Goal: Task Accomplishment & Management: Manage account settings

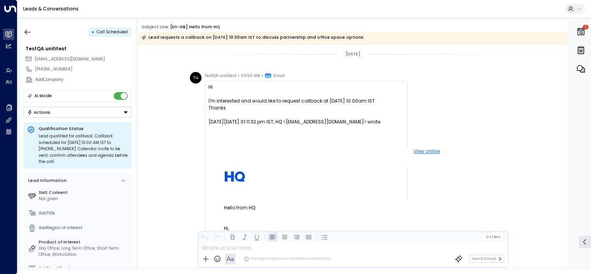
scroll to position [546, 0]
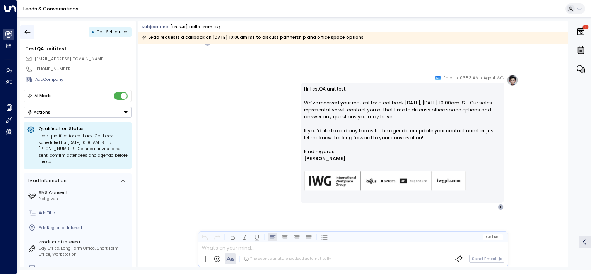
click at [29, 32] on icon "button" at bounding box center [28, 31] width 6 height 5
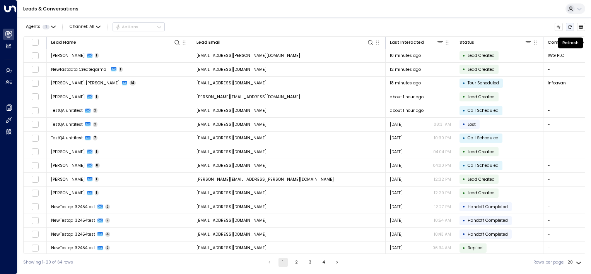
click at [569, 26] on icon "Refresh" at bounding box center [570, 26] width 4 height 3
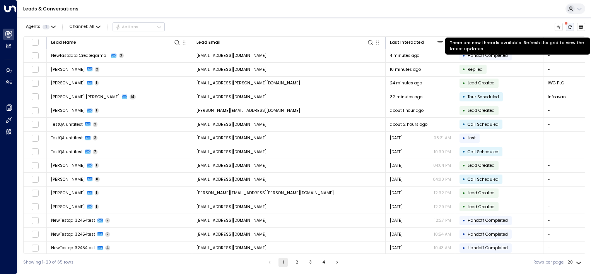
click at [569, 28] on icon "There are new threads available. Refresh the grid to view the latest updates." at bounding box center [570, 26] width 4 height 3
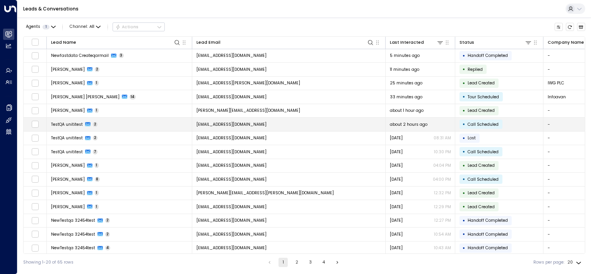
click at [313, 125] on td "[EMAIL_ADDRESS][DOMAIN_NAME]" at bounding box center [288, 125] width 193 height 14
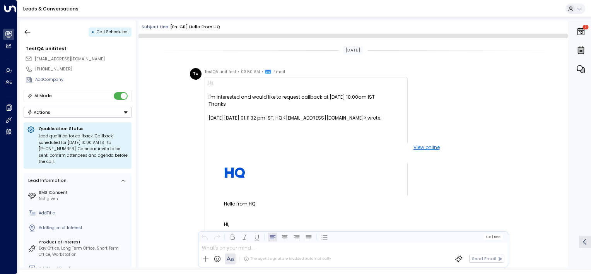
scroll to position [432, 0]
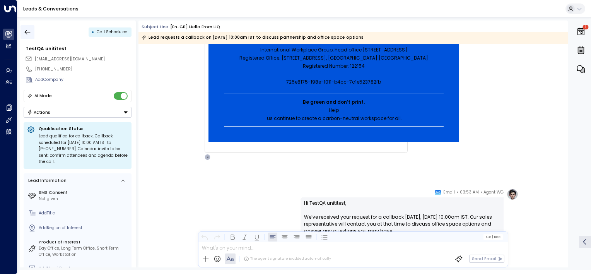
click at [28, 35] on icon "button" at bounding box center [28, 32] width 8 height 8
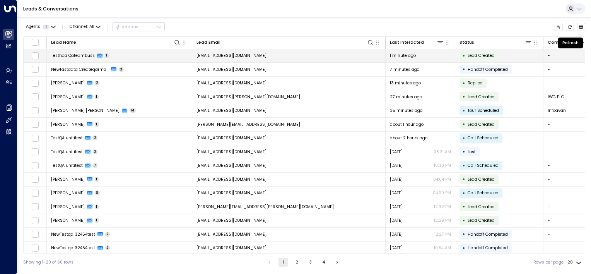
drag, startPoint x: 571, startPoint y: 26, endPoint x: 537, endPoint y: 55, distance: 44.4
click at [571, 26] on icon "Refresh" at bounding box center [569, 27] width 5 height 5
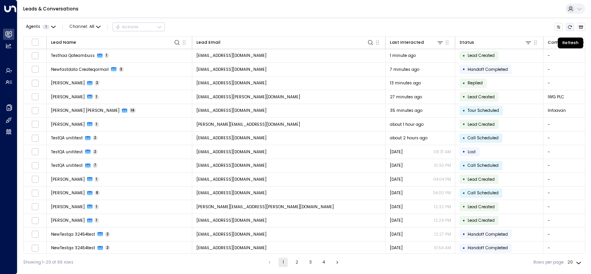
click at [569, 26] on icon "Refresh" at bounding box center [569, 27] width 5 height 5
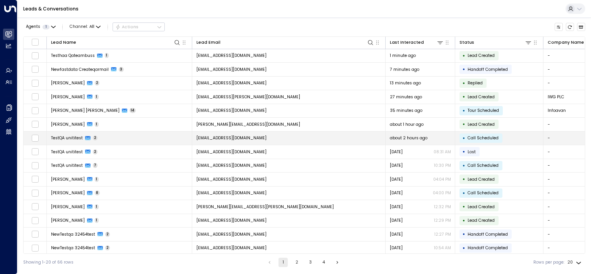
click at [270, 136] on td "[EMAIL_ADDRESS][DOMAIN_NAME]" at bounding box center [288, 138] width 193 height 14
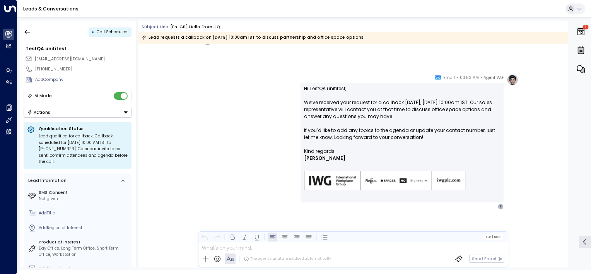
scroll to position [546, 0]
click at [260, 251] on div "The agent signature is added automatically Send Email" at bounding box center [353, 259] width 310 height 16
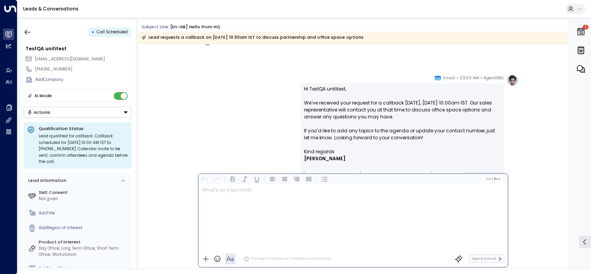
click at [264, 194] on p at bounding box center [354, 190] width 305 height 7
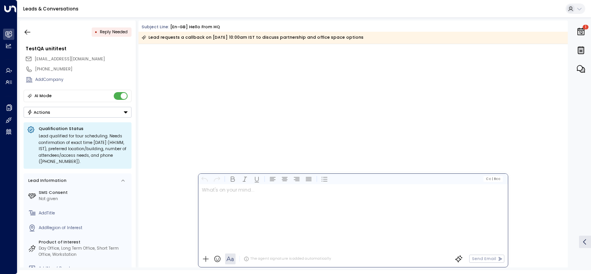
scroll to position [1271, 0]
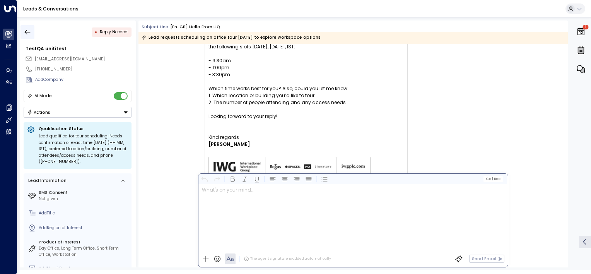
click at [28, 34] on icon "button" at bounding box center [28, 32] width 8 height 8
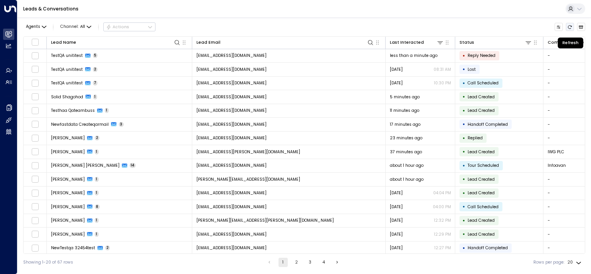
click at [568, 26] on icon "Refresh" at bounding box center [569, 27] width 5 height 5
click at [569, 26] on icon "Refresh" at bounding box center [569, 27] width 5 height 5
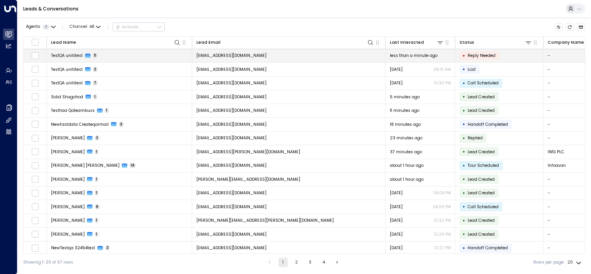
click at [320, 58] on td "[EMAIL_ADDRESS][DOMAIN_NAME]" at bounding box center [288, 56] width 193 height 14
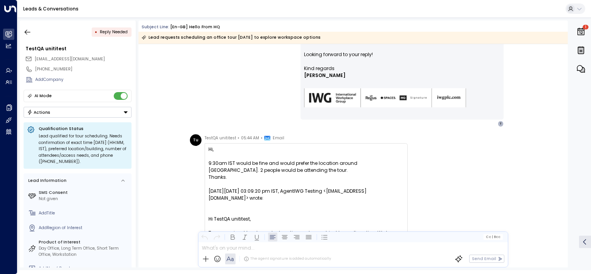
scroll to position [1034, 0]
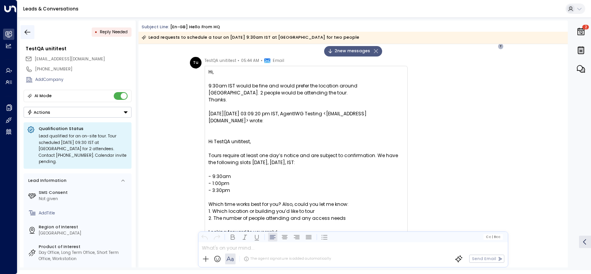
click at [26, 32] on icon "button" at bounding box center [28, 31] width 6 height 5
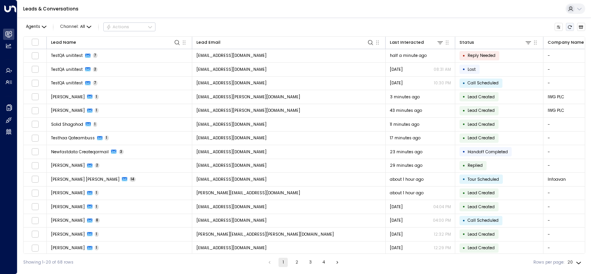
click at [570, 26] on icon "Refresh" at bounding box center [569, 27] width 5 height 5
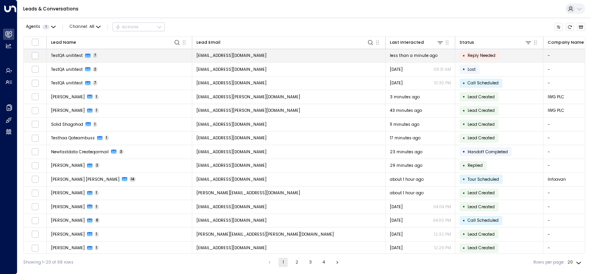
click at [302, 53] on td "[EMAIL_ADDRESS][DOMAIN_NAME]" at bounding box center [288, 56] width 193 height 14
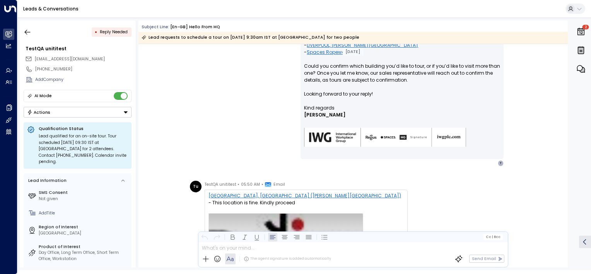
scroll to position [1247, 0]
